Goal: Task Accomplishment & Management: Use online tool/utility

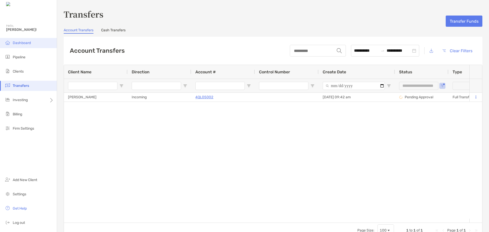
click at [20, 47] on li "Dashboard" at bounding box center [28, 43] width 57 height 10
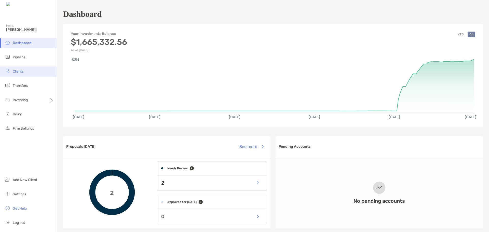
click at [22, 73] on span "Clients" at bounding box center [18, 71] width 11 height 4
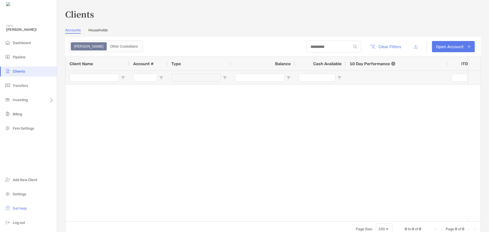
click at [96, 30] on link "Households" at bounding box center [97, 31] width 19 height 6
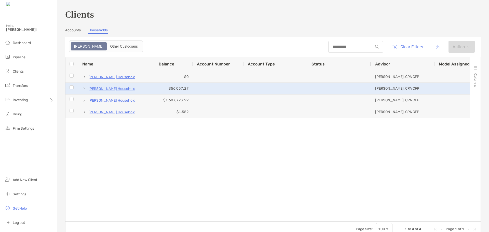
click at [120, 88] on p "[PERSON_NAME] Household" at bounding box center [111, 89] width 47 height 6
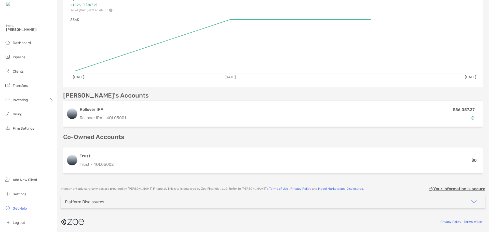
scroll to position [79, 0]
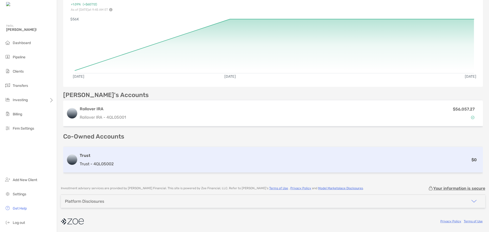
click at [130, 161] on div "$0" at bounding box center [298, 160] width 364 height 6
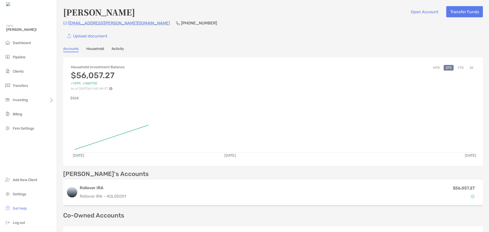
scroll to position [79, 0]
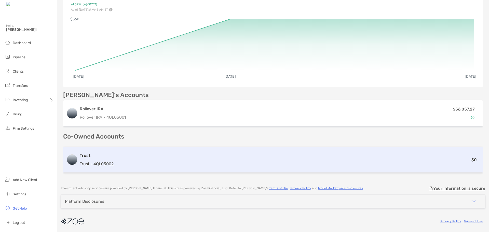
click at [83, 157] on h3 "Trust" at bounding box center [97, 156] width 34 height 6
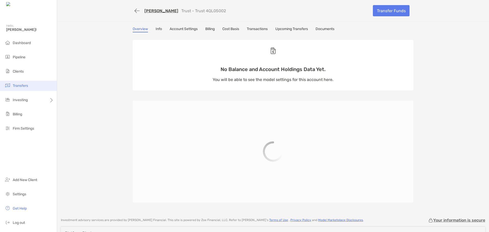
click at [20, 86] on span "Transfers" at bounding box center [20, 86] width 15 height 4
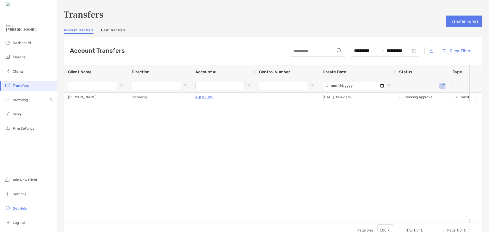
type input "**********"
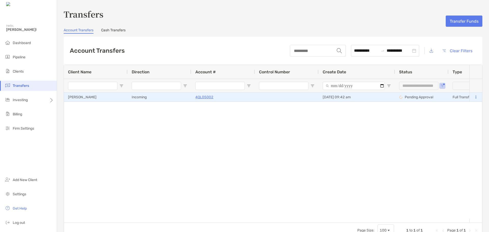
click at [474, 97] on button at bounding box center [476, 97] width 5 height 5
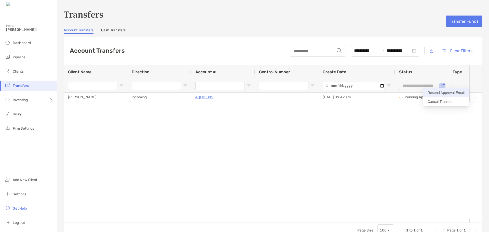
click at [457, 93] on button "Resend Approval Email" at bounding box center [445, 92] width 45 height 9
